Goal: Task Accomplishment & Management: Use online tool/utility

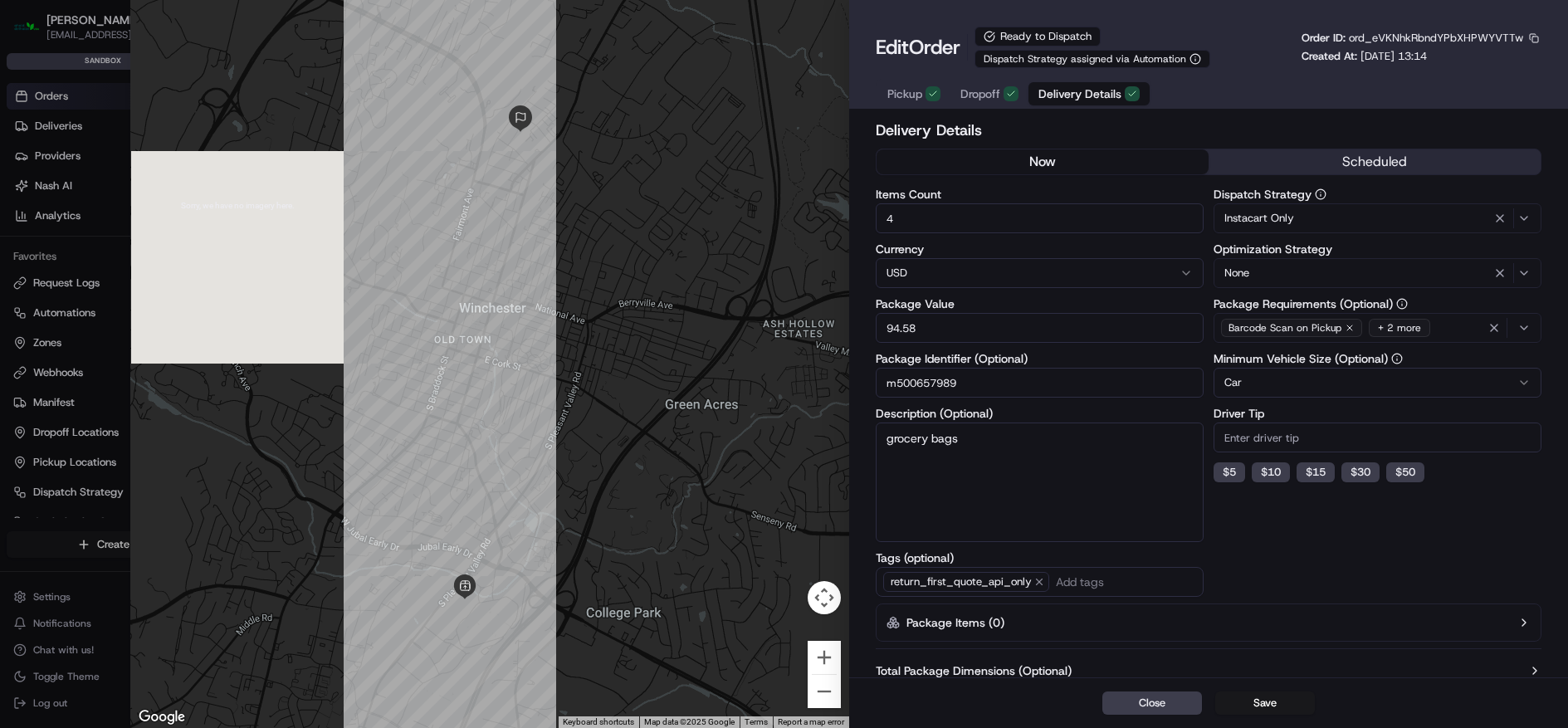
type input "1"
click at [101, 116] on div at bounding box center [784, 364] width 1568 height 728
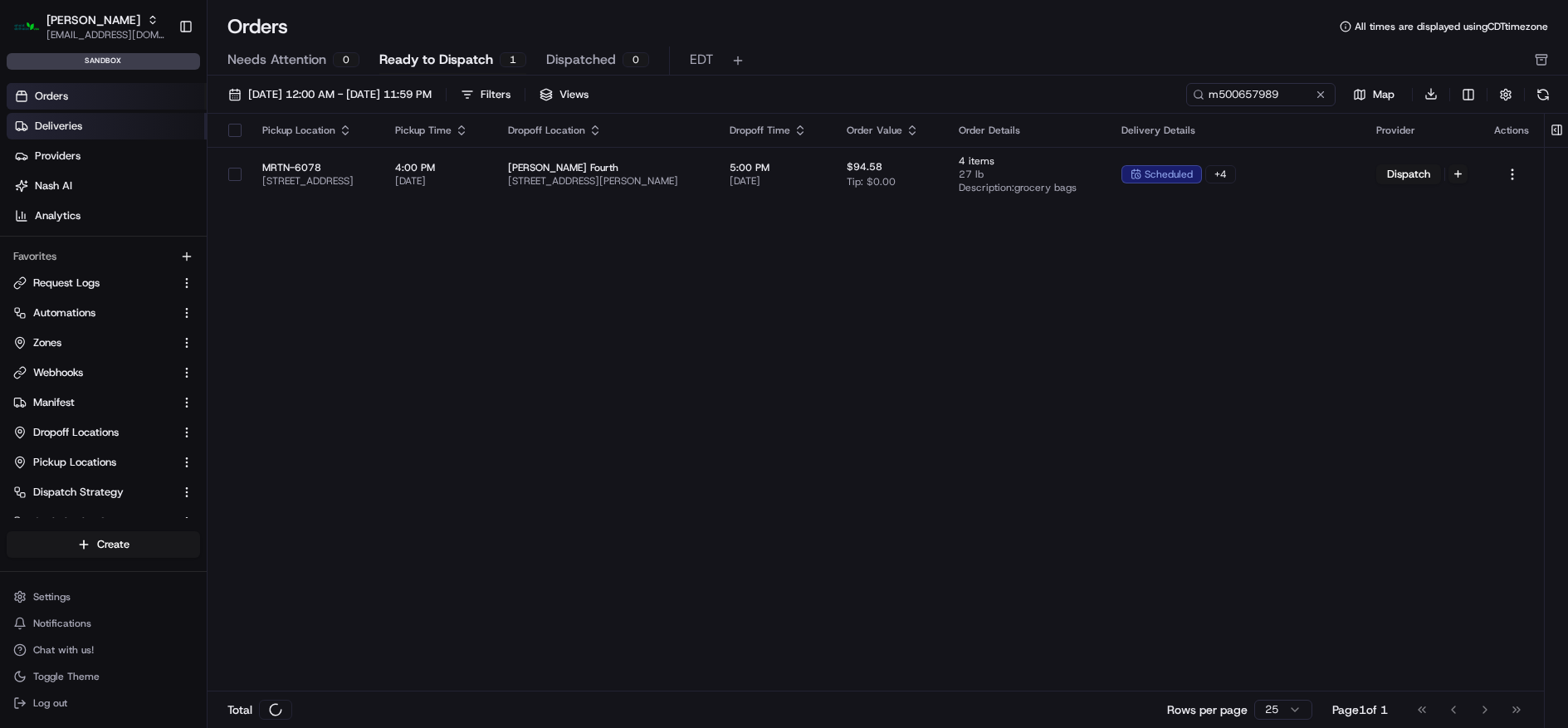
click at [101, 128] on link "Deliveries" at bounding box center [107, 126] width 200 height 27
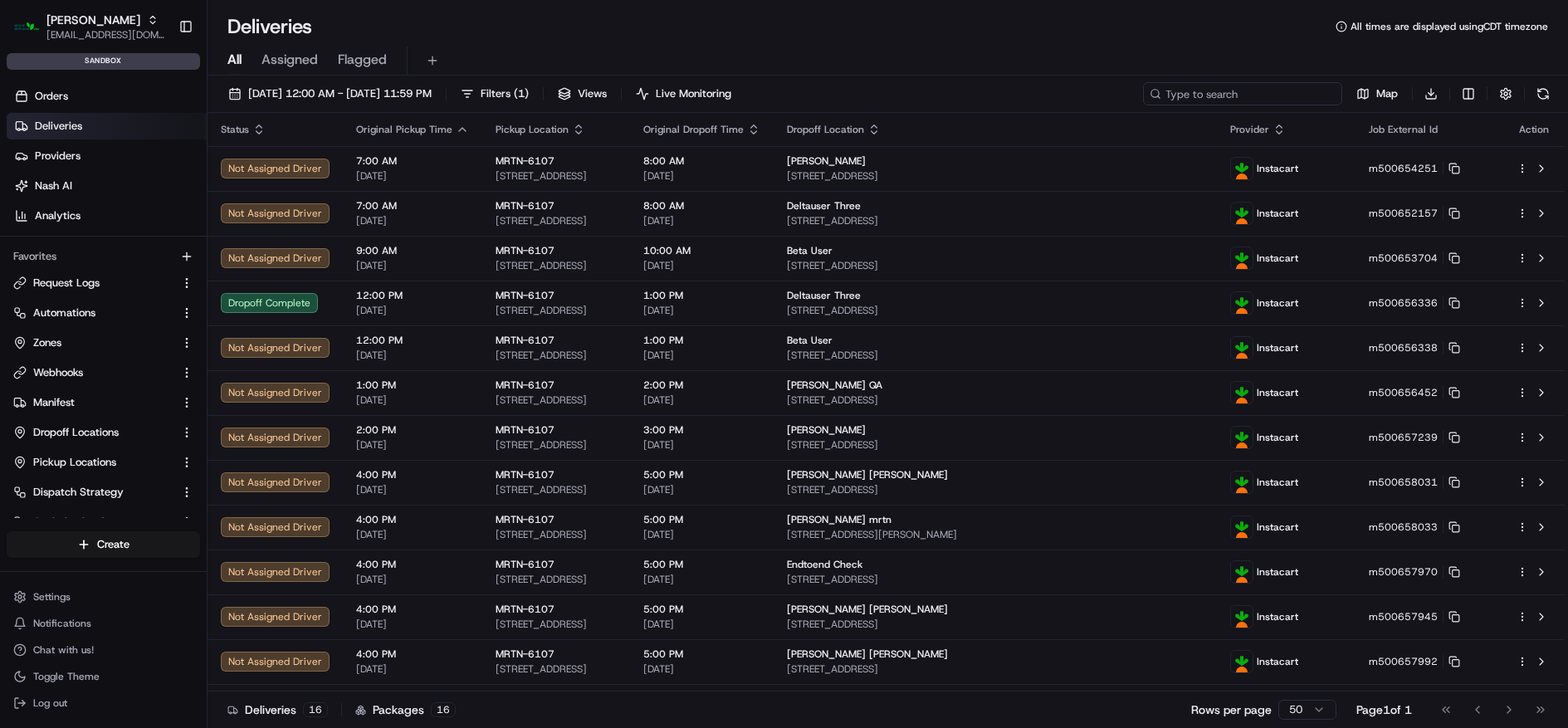
click at [1280, 96] on input at bounding box center [1243, 94] width 200 height 23
paste input "m500657990"
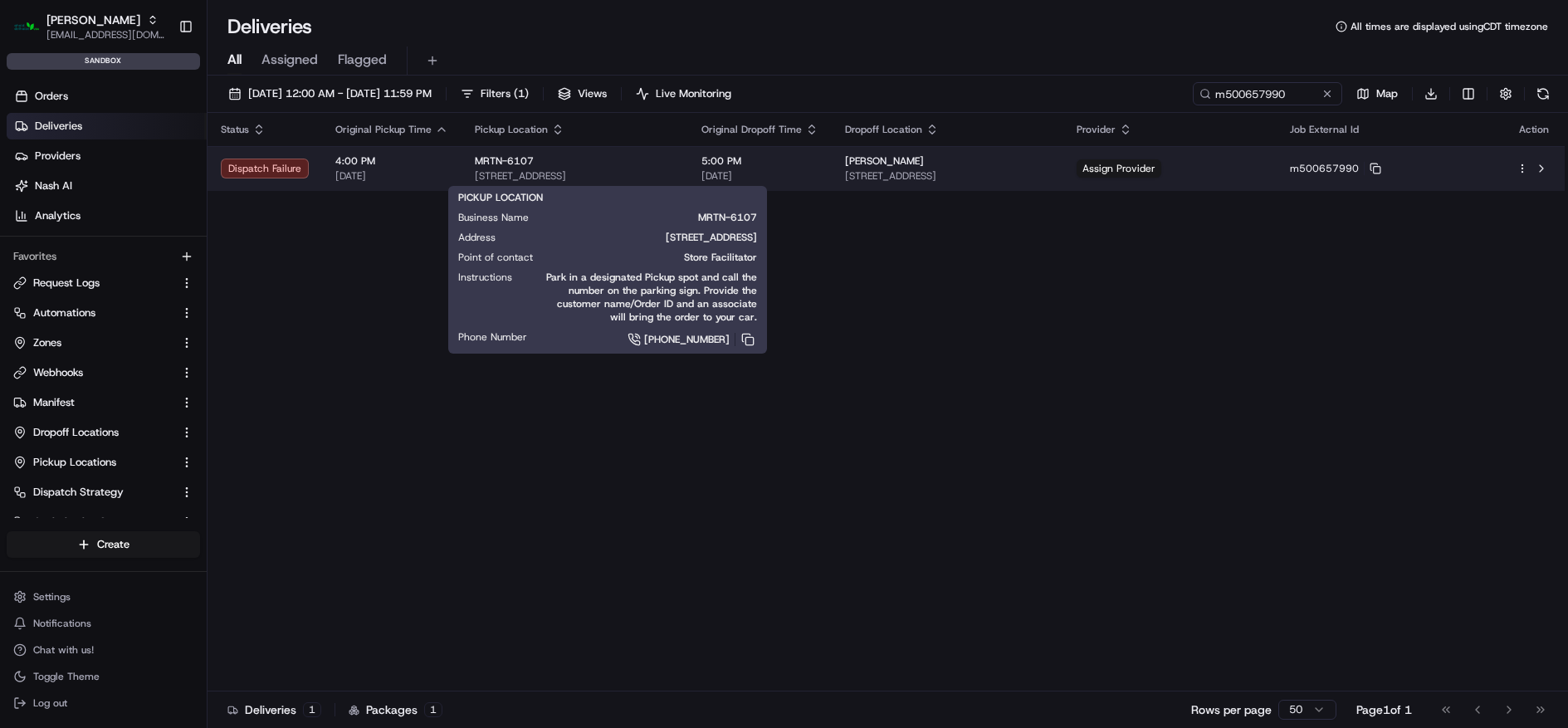
click at [618, 170] on span "[STREET_ADDRESS]" at bounding box center [575, 176] width 200 height 13
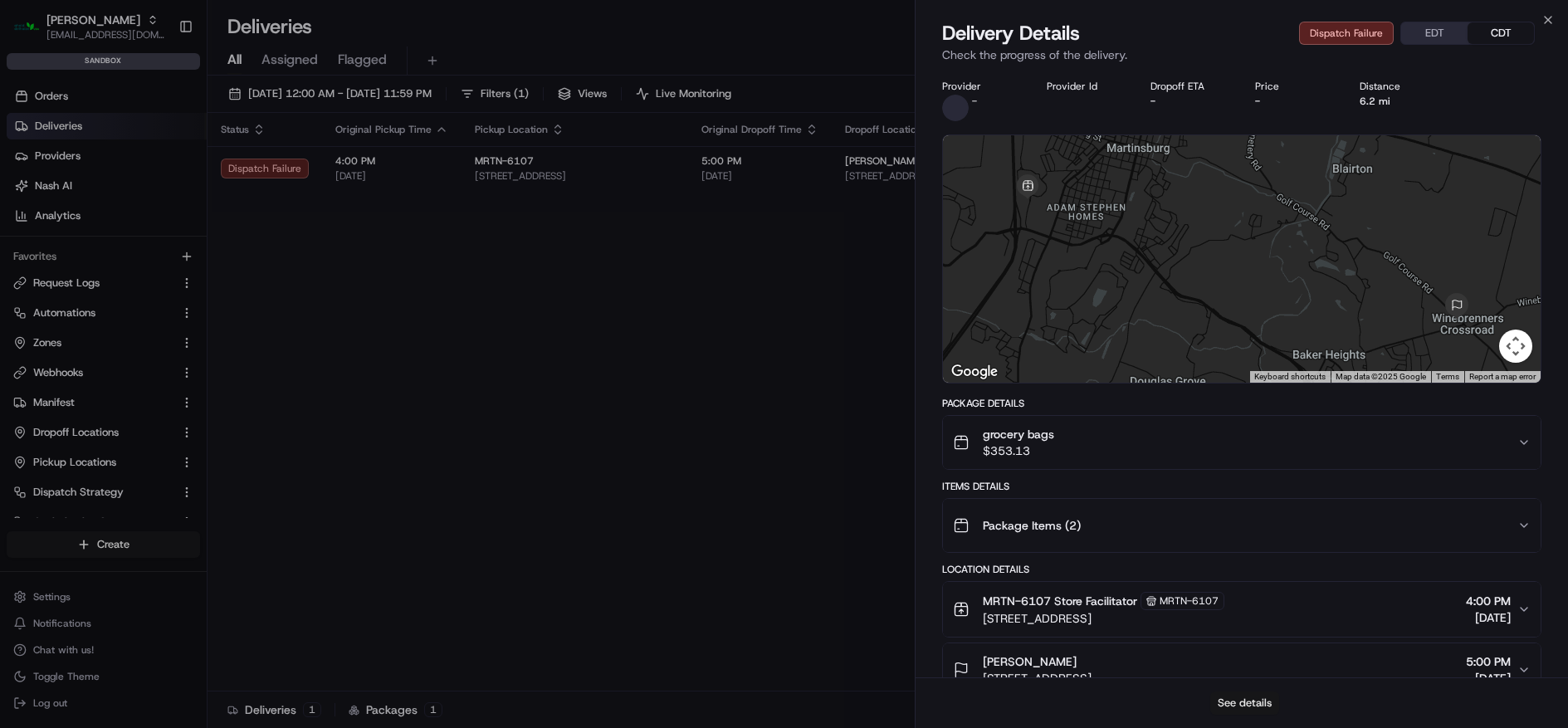
click at [1241, 700] on button "See details" at bounding box center [1245, 703] width 69 height 23
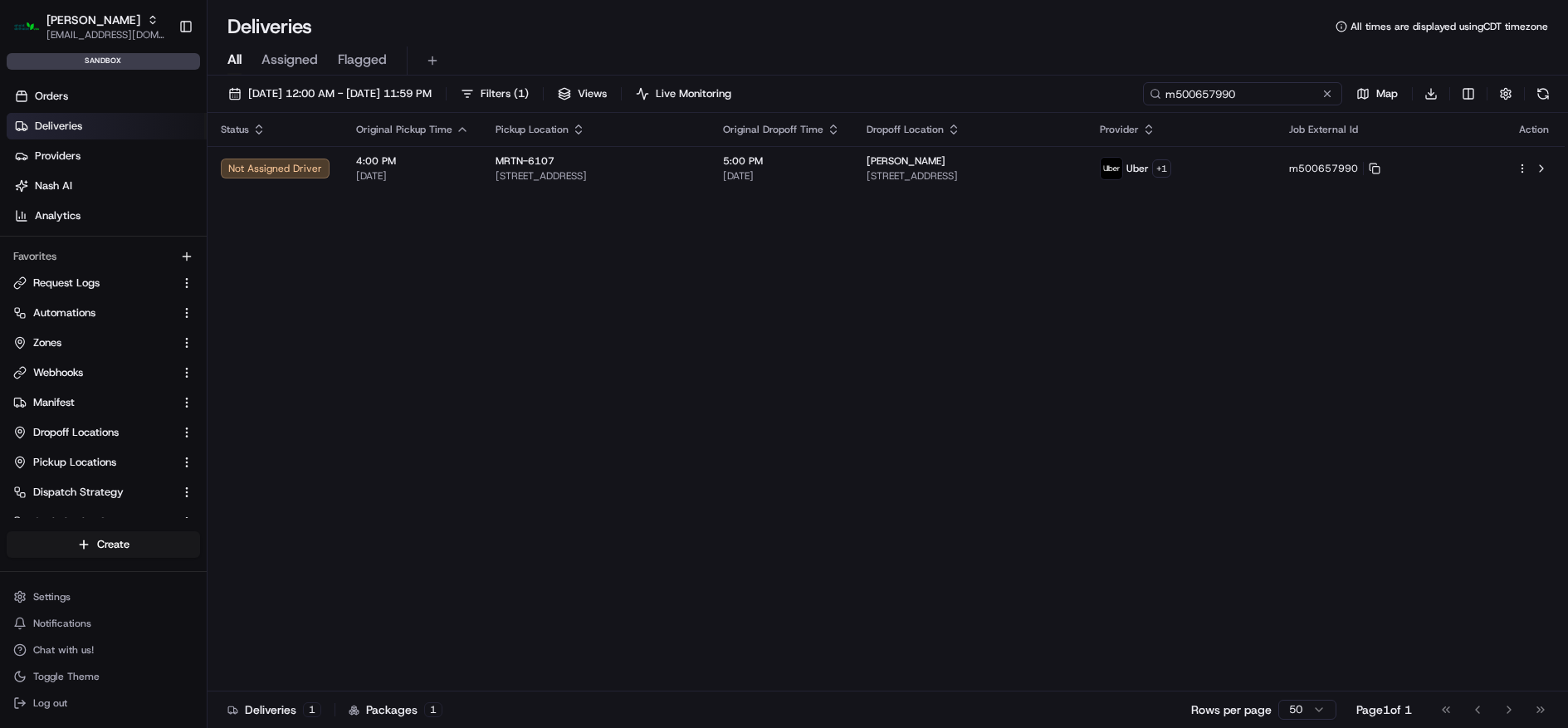
click at [1249, 96] on input "m500657990" at bounding box center [1243, 94] width 200 height 23
paste input "763"
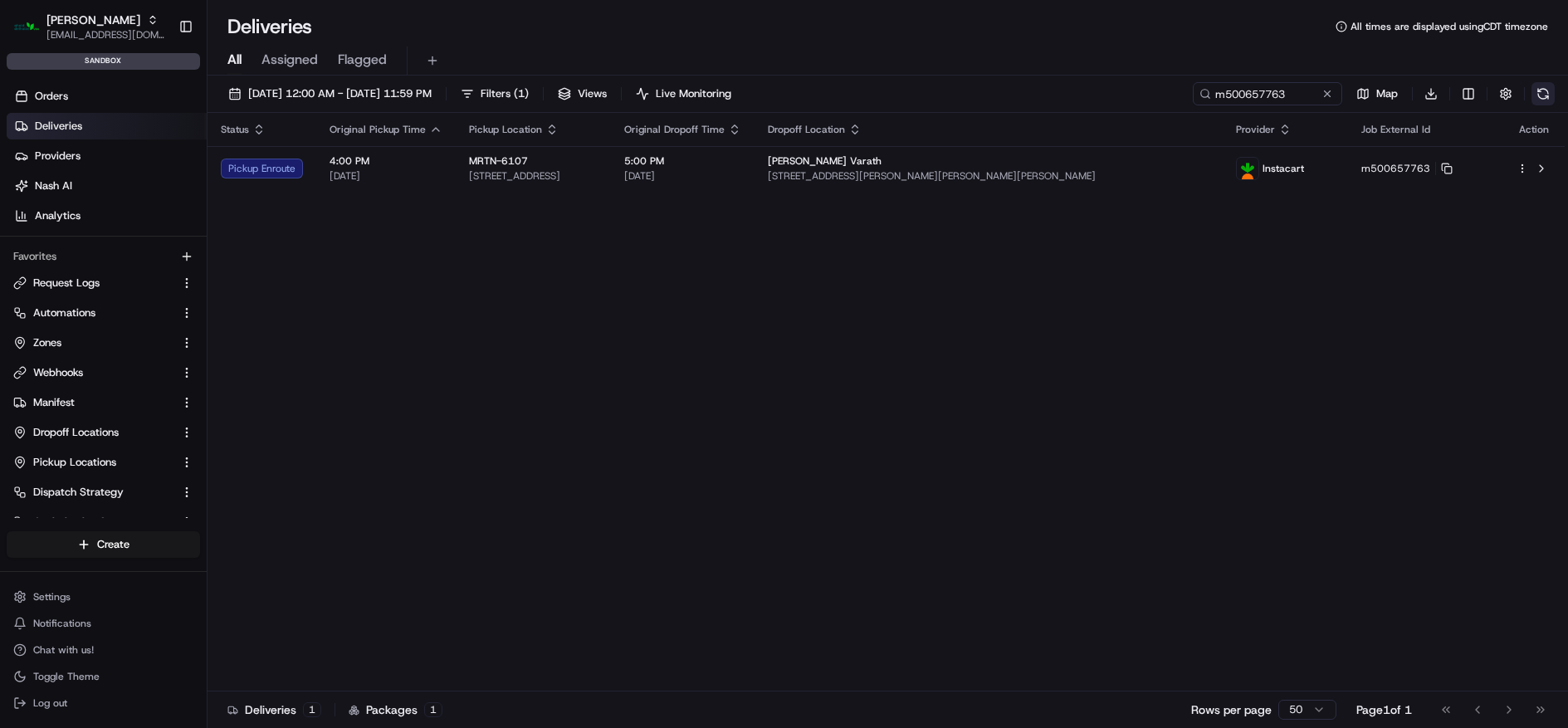
click at [1543, 102] on button at bounding box center [1542, 94] width 23 height 23
click at [1537, 91] on button at bounding box center [1542, 94] width 23 height 23
click at [1543, 96] on button at bounding box center [1542, 94] width 23 height 23
click at [1541, 95] on button at bounding box center [1542, 94] width 23 height 23
click at [1548, 90] on button at bounding box center [1542, 94] width 23 height 23
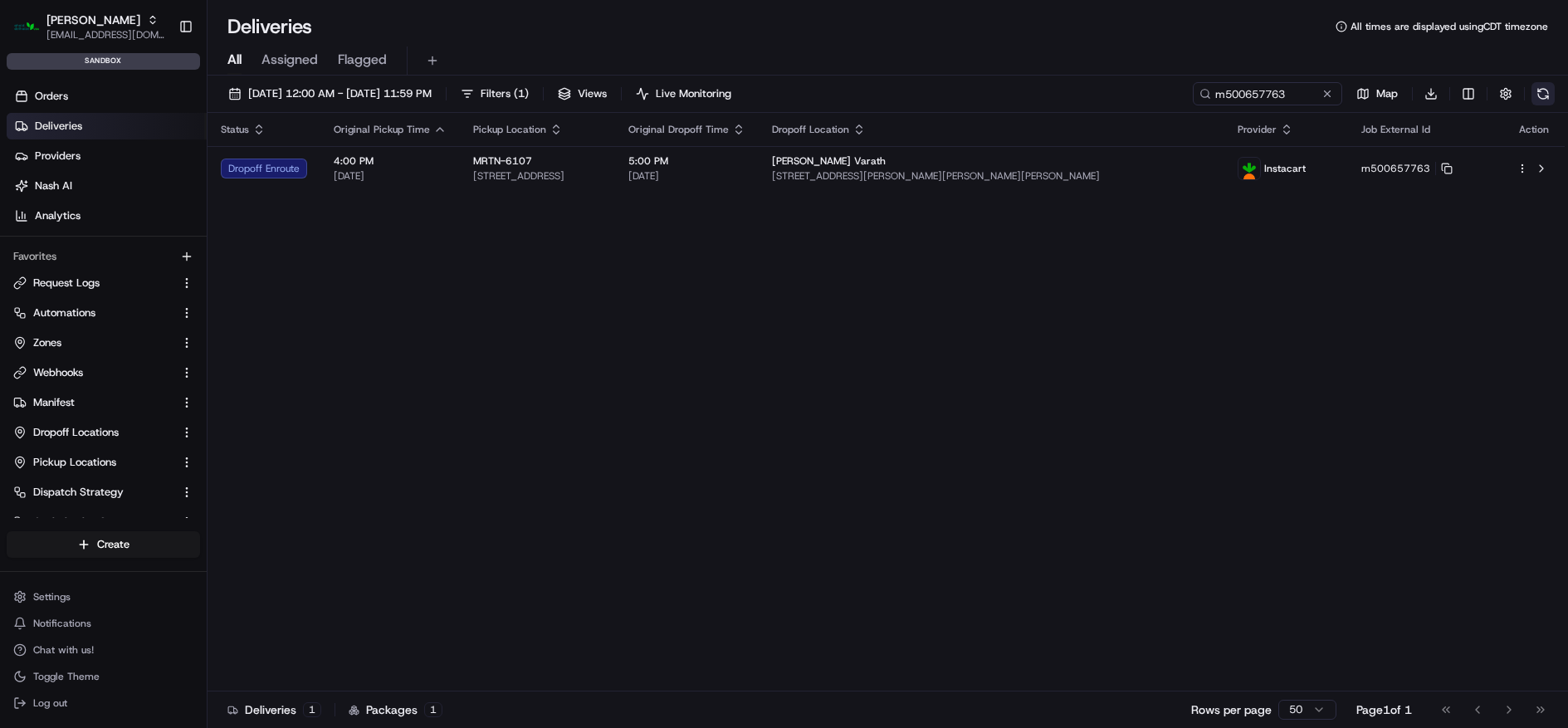
click at [1551, 89] on button at bounding box center [1542, 94] width 23 height 23
click at [1271, 92] on input "m500657763" at bounding box center [1243, 94] width 200 height 23
click at [1238, 97] on input "m500657763" at bounding box center [1243, 94] width 200 height 23
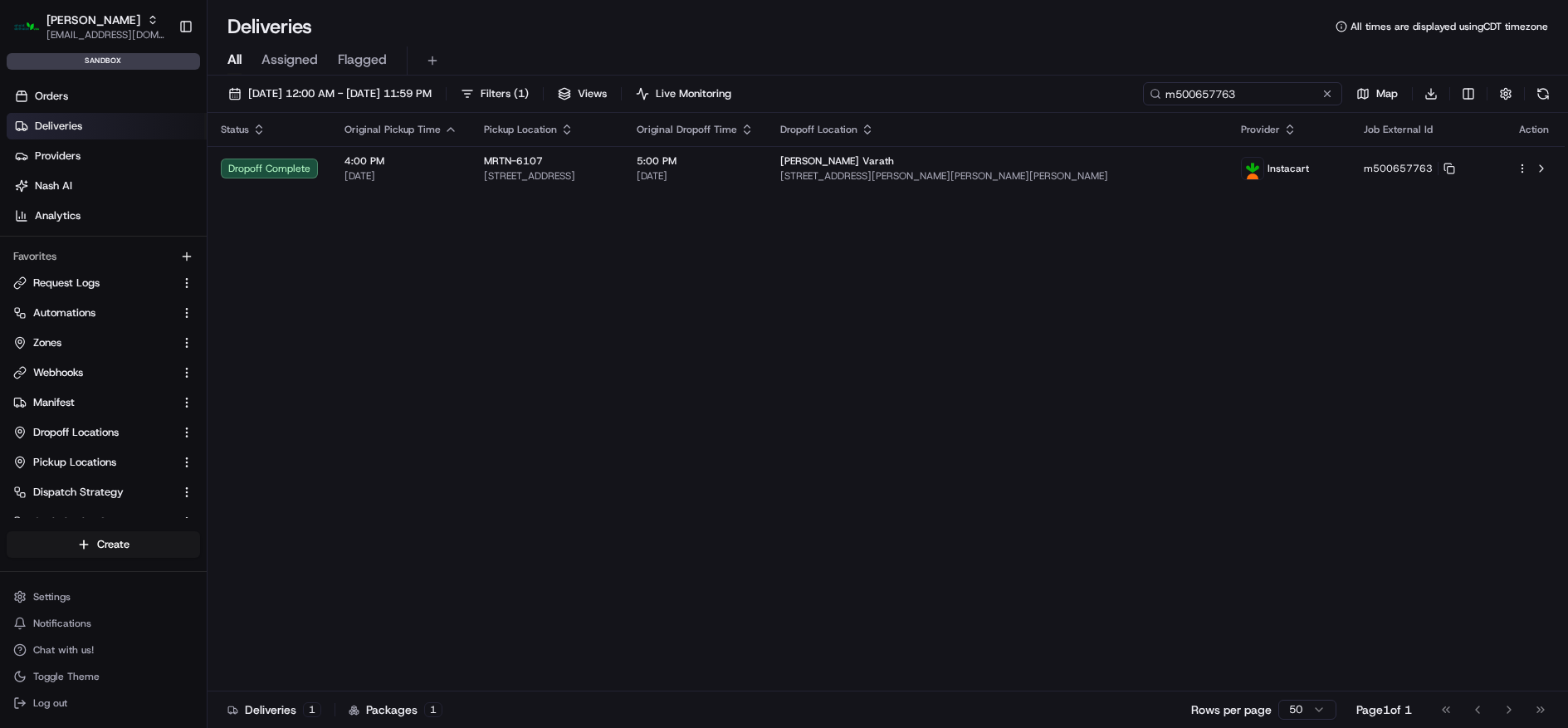
click at [1238, 97] on input "m500657763" at bounding box center [1243, 94] width 200 height 23
paste input "945"
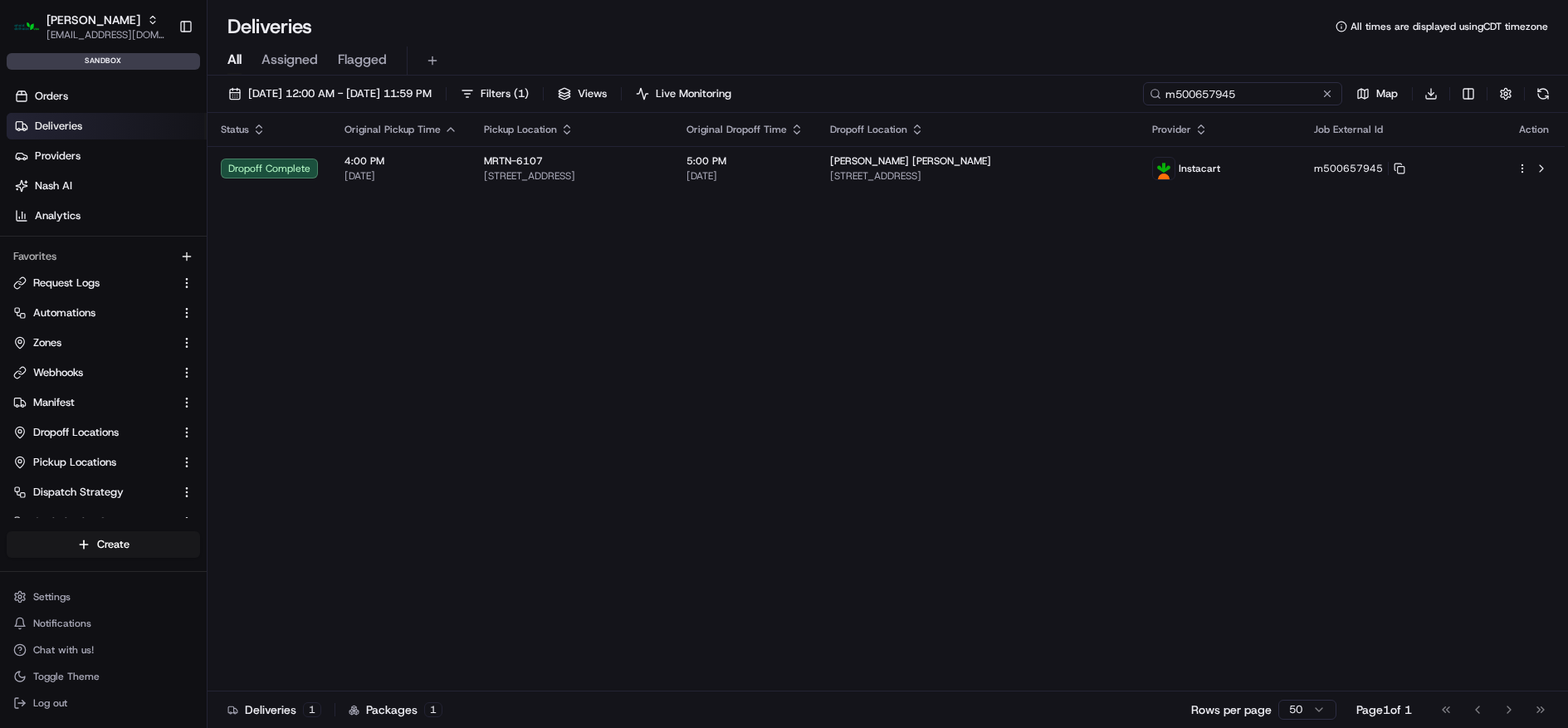
click at [1270, 94] on input "m500657945" at bounding box center [1243, 94] width 200 height 23
paste input "83"
click at [1539, 100] on button at bounding box center [1542, 94] width 23 height 23
click at [1540, 94] on button at bounding box center [1542, 94] width 23 height 23
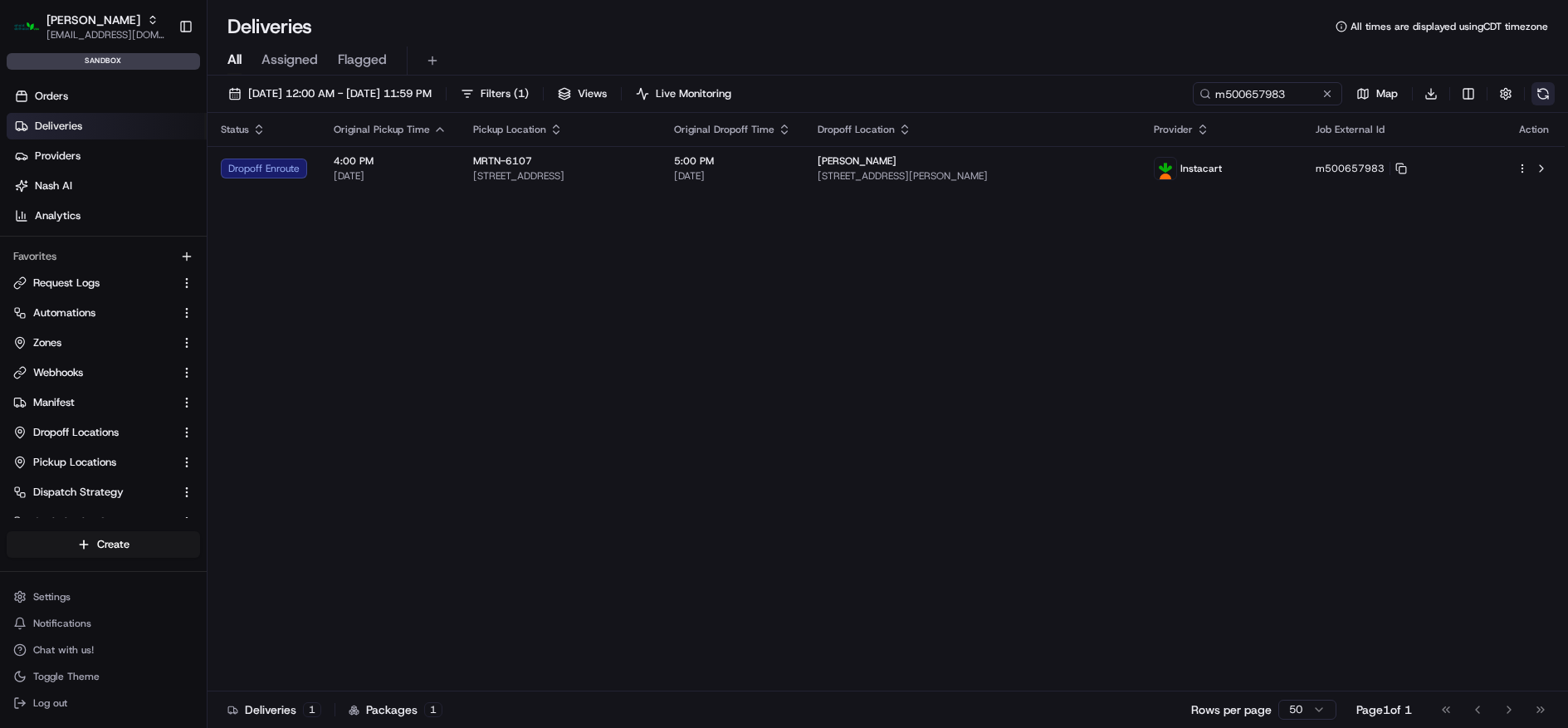
click at [1540, 94] on button at bounding box center [1542, 94] width 23 height 23
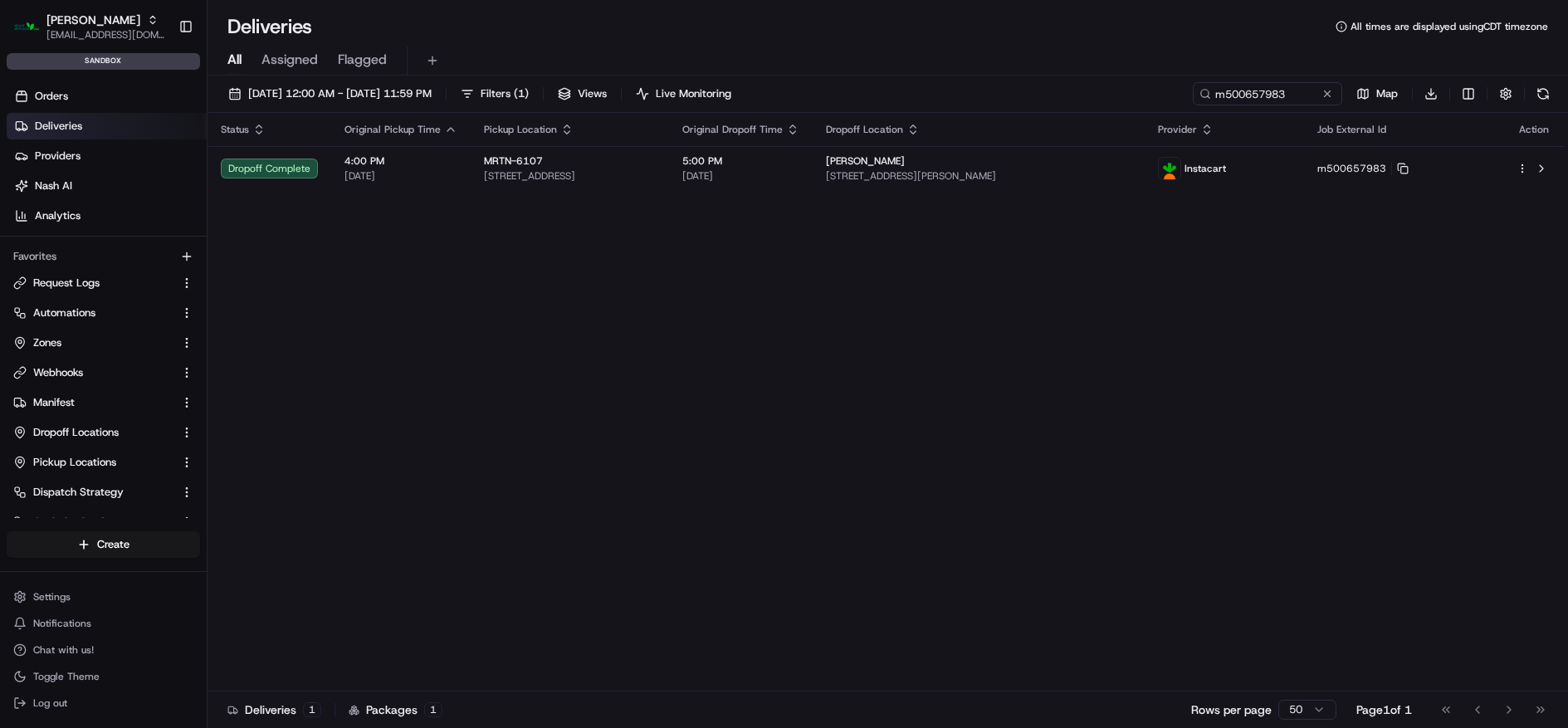
click at [1228, 96] on input "m500657983" at bounding box center [1268, 94] width 150 height 23
click at [1228, 96] on input "m500657983" at bounding box center [1243, 94] width 200 height 23
paste input "92"
type input "m500657992"
click at [1549, 102] on button at bounding box center [1542, 94] width 23 height 23
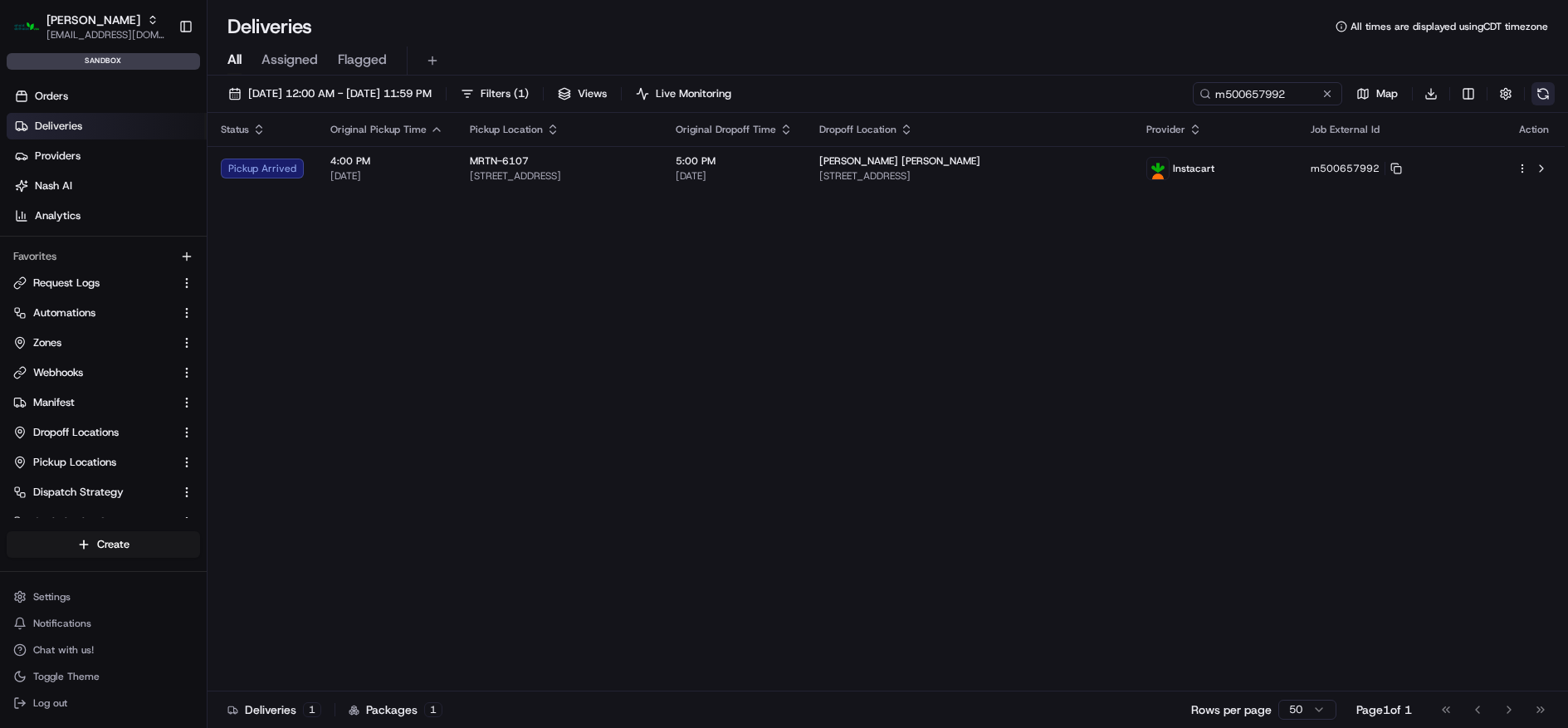
click at [1546, 96] on button at bounding box center [1542, 94] width 23 height 23
click at [1538, 96] on button at bounding box center [1542, 94] width 23 height 23
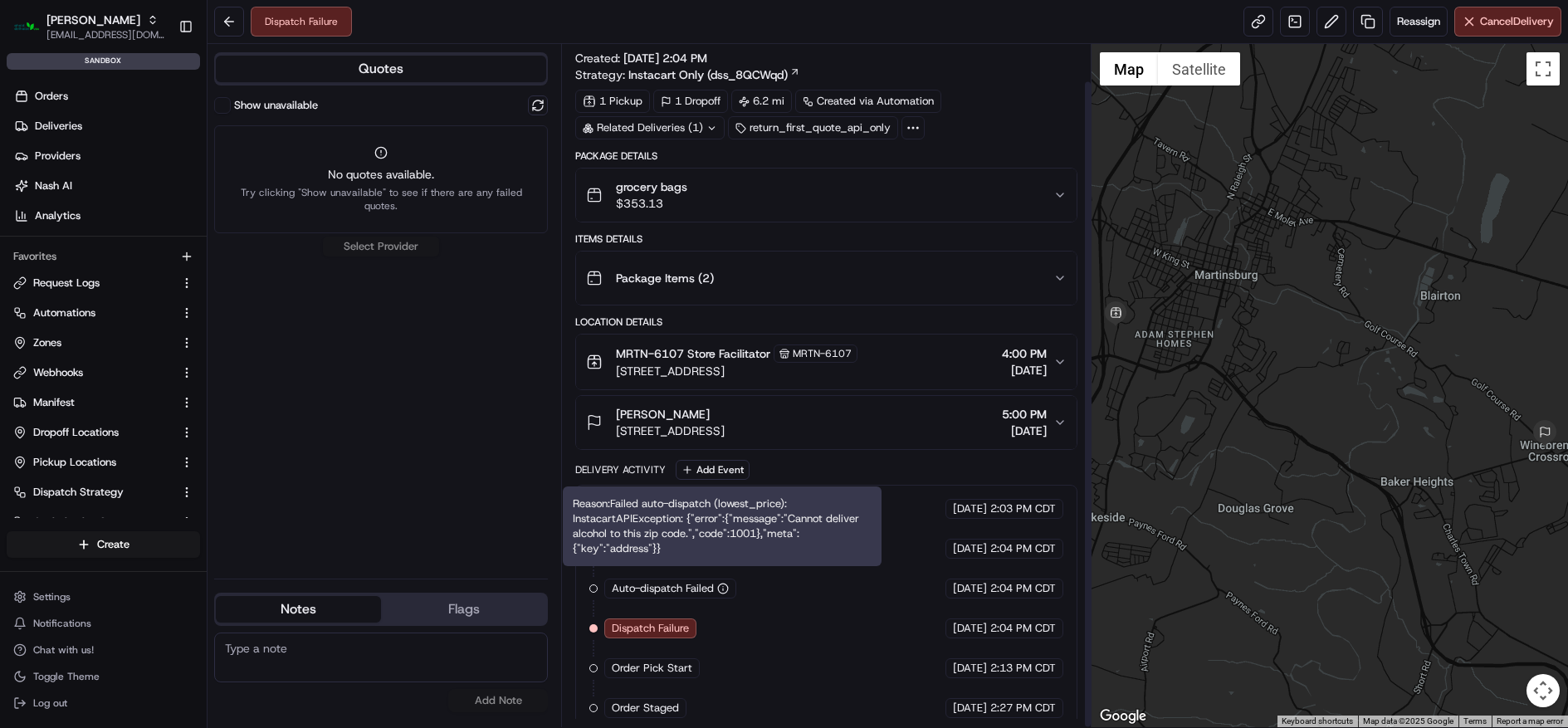
scroll to position [39, 0]
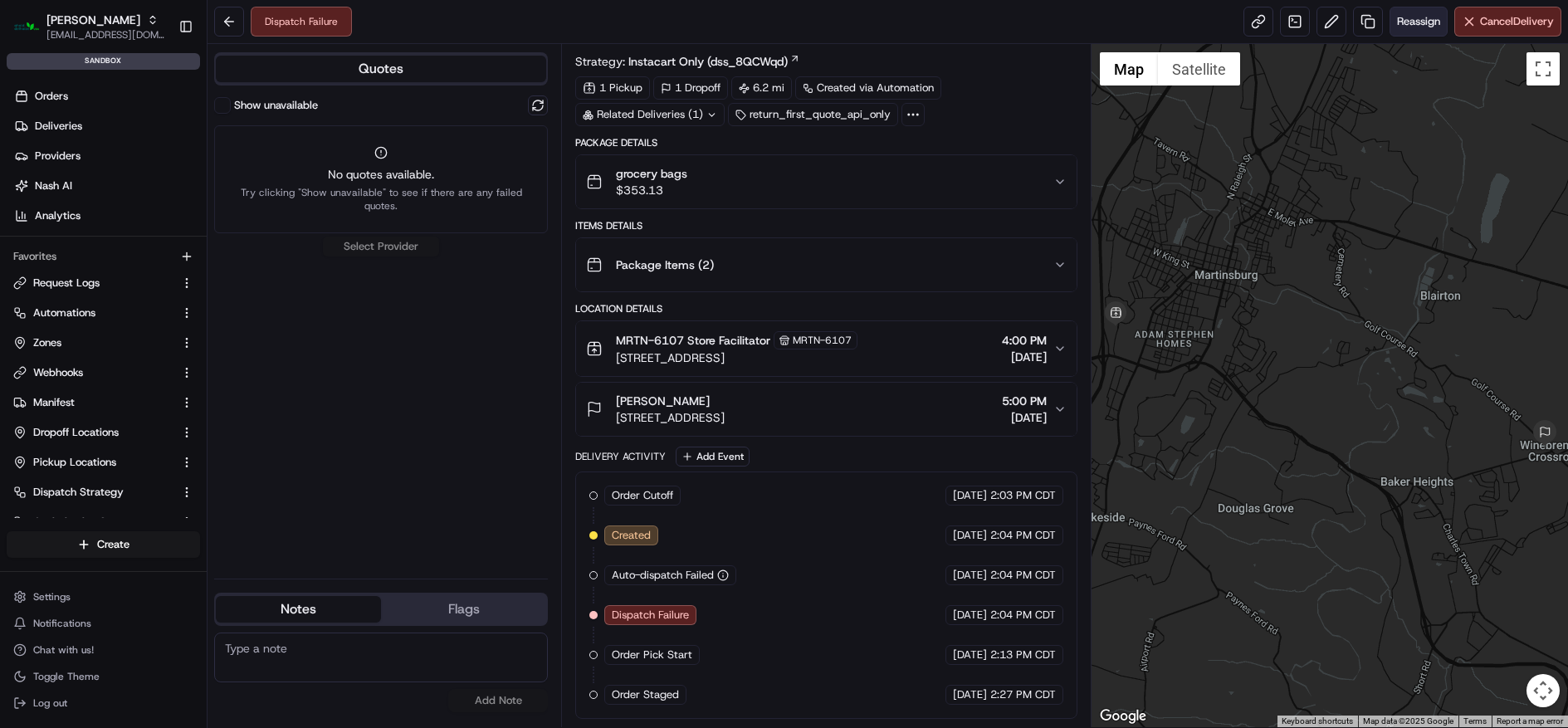
click at [1397, 28] on span "Reassign" at bounding box center [1418, 21] width 43 height 15
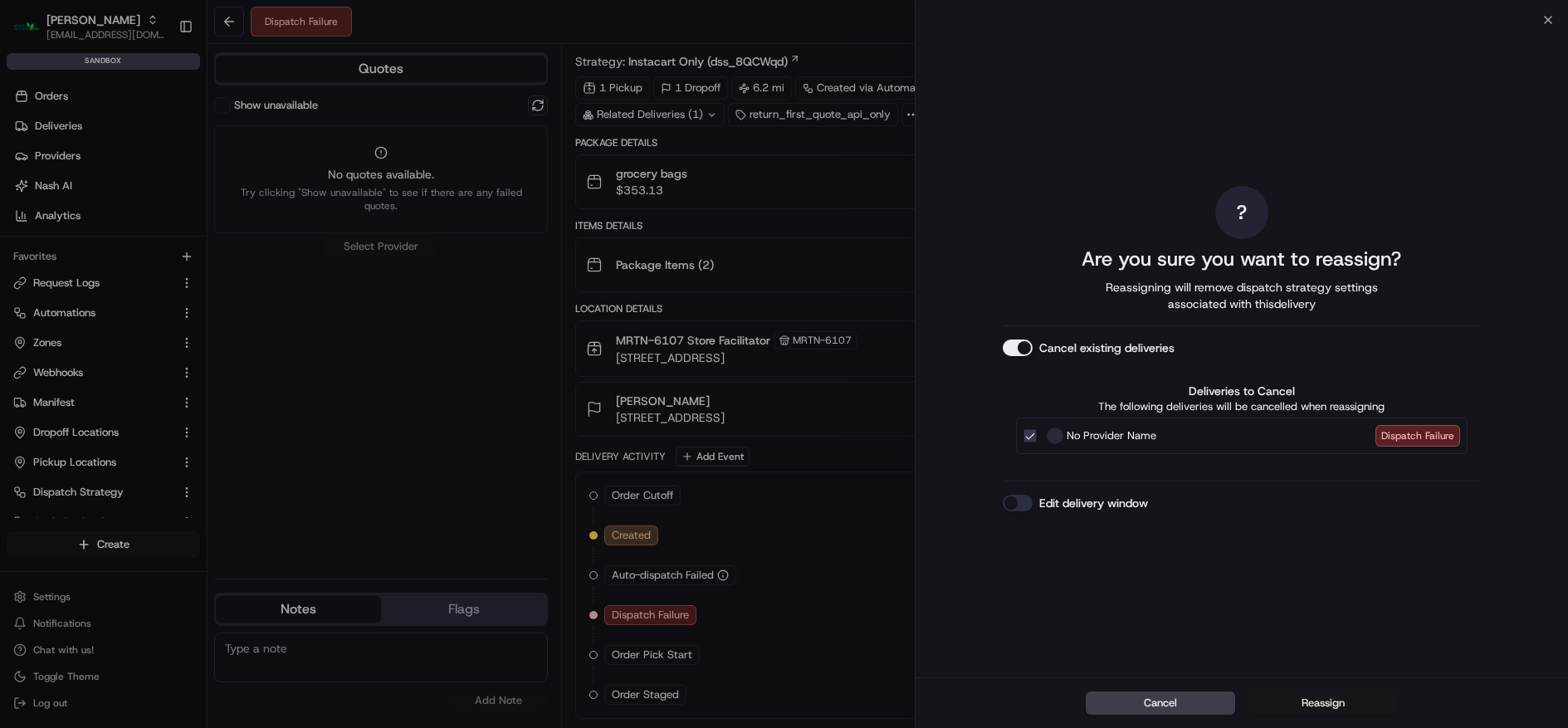
click at [1314, 692] on button "Reassign" at bounding box center [1323, 703] width 150 height 23
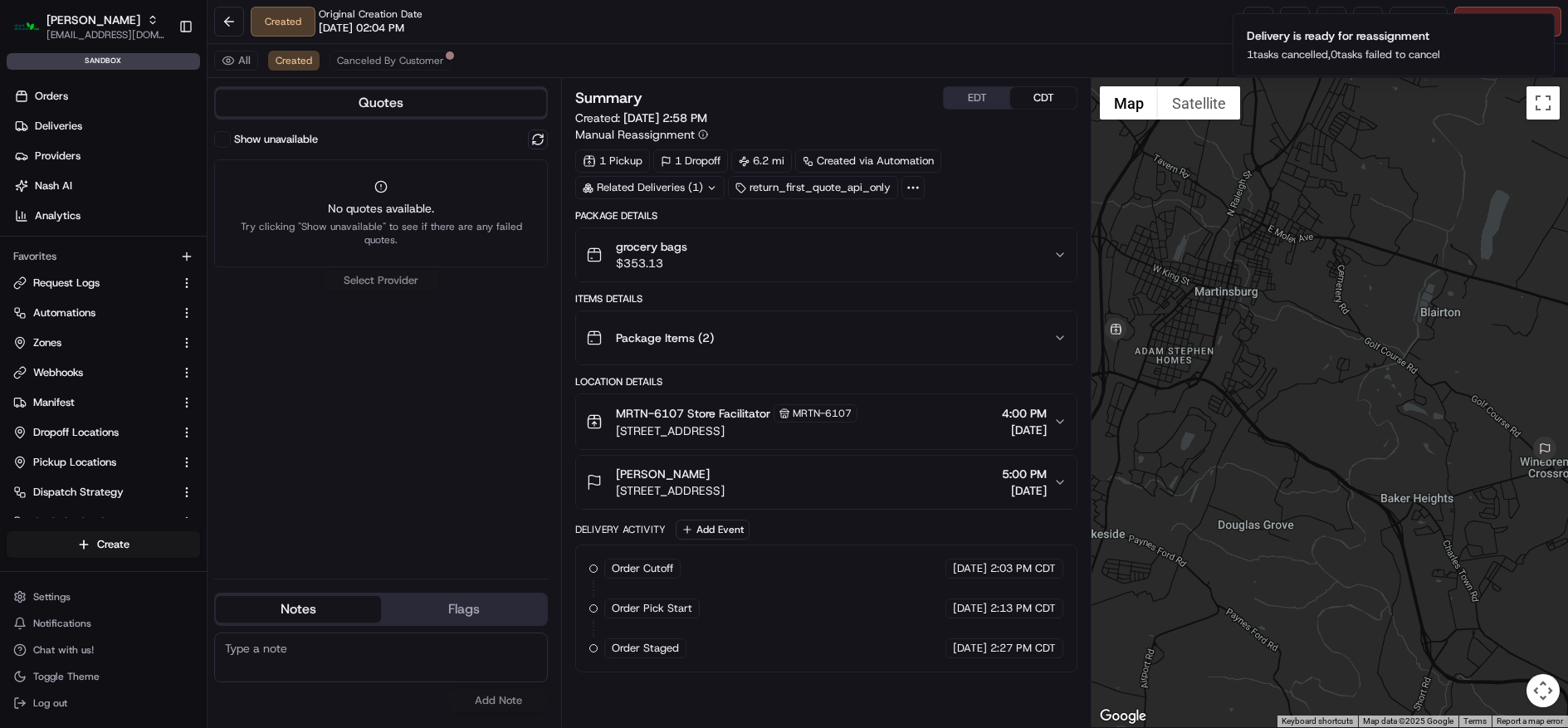
scroll to position [0, 0]
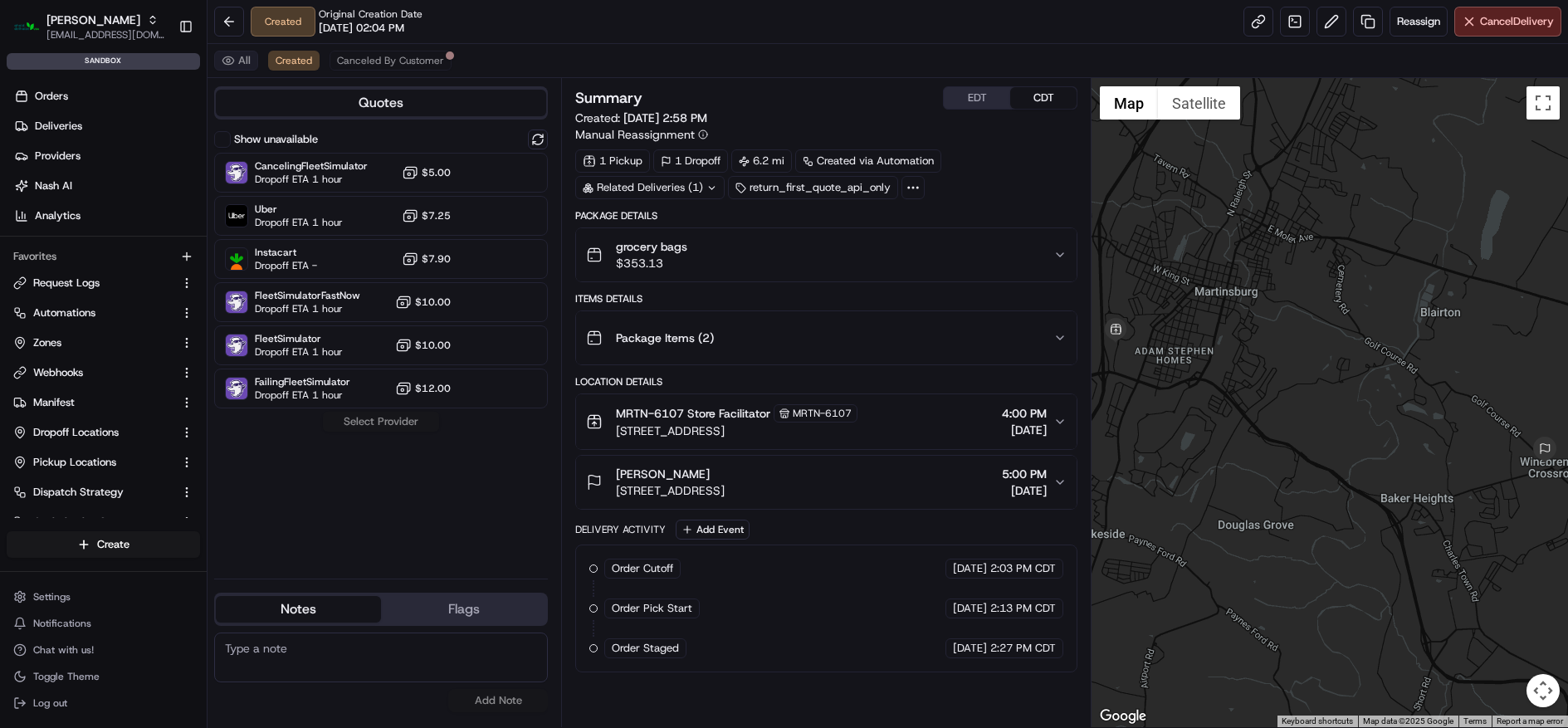
click at [238, 52] on button "All" at bounding box center [236, 60] width 44 height 20
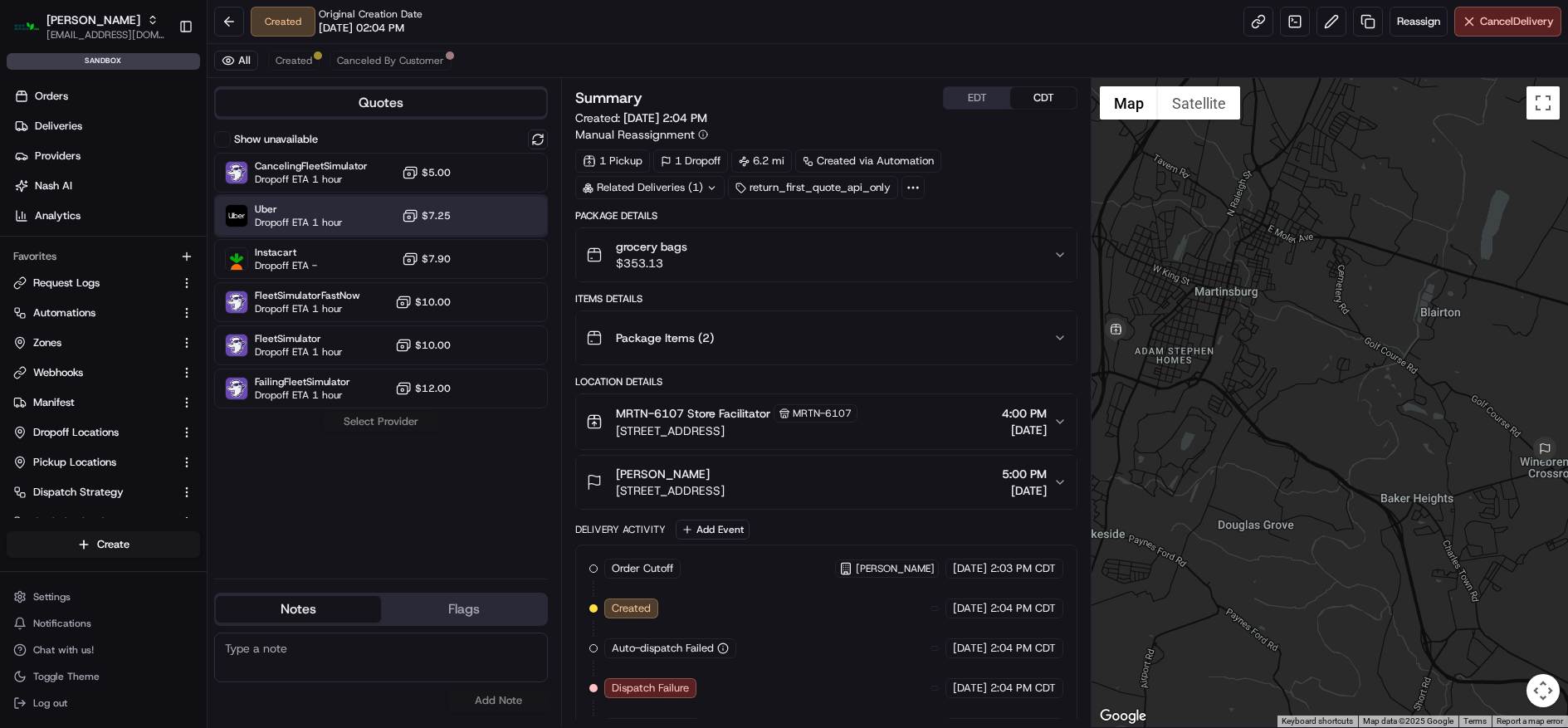
click at [309, 208] on span "Uber" at bounding box center [298, 208] width 88 height 13
click at [415, 421] on button "Assign Provider" at bounding box center [380, 422] width 118 height 20
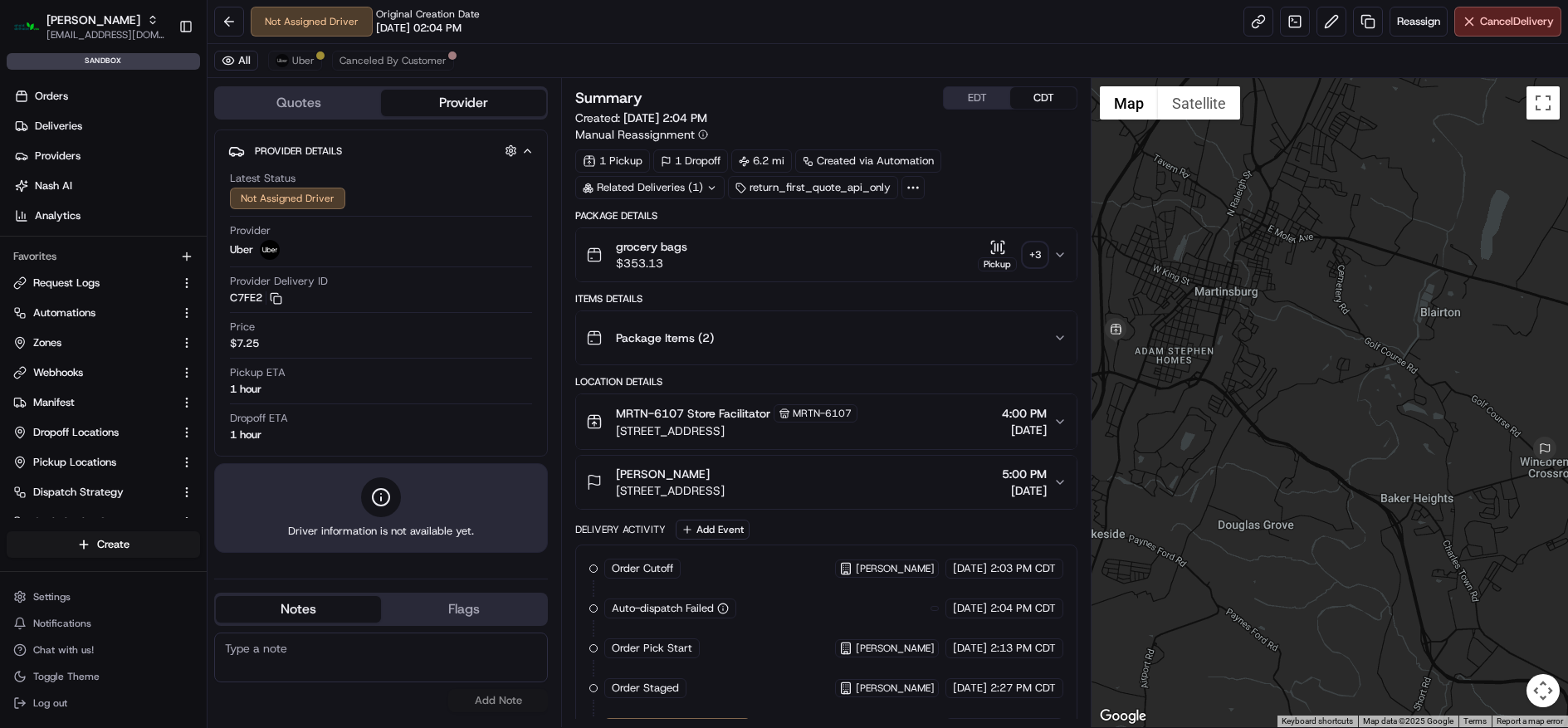
click at [754, 265] on div "grocery bags $353.13 Pickup + 3" at bounding box center [819, 255] width 467 height 34
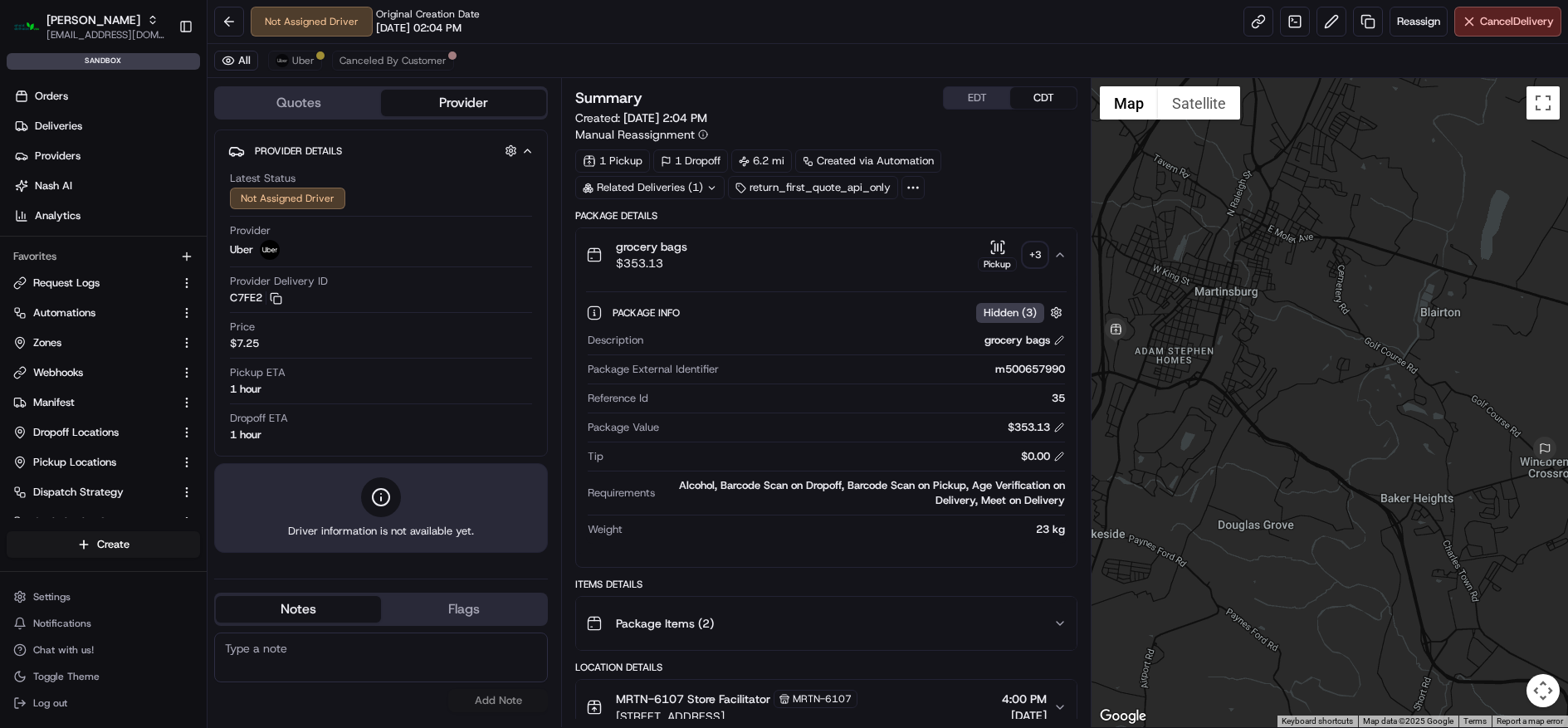
click at [754, 265] on div "grocery bags $353.13 Pickup + 3" at bounding box center [819, 255] width 467 height 34
